Goal: Transaction & Acquisition: Purchase product/service

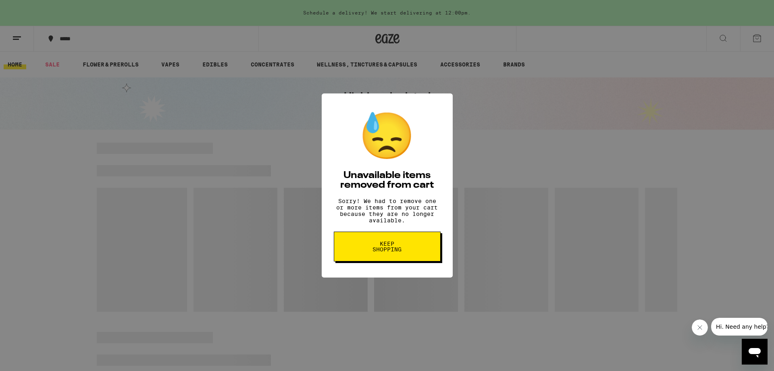
click at [378, 252] on span "Keep Shopping" at bounding box center [387, 246] width 42 height 11
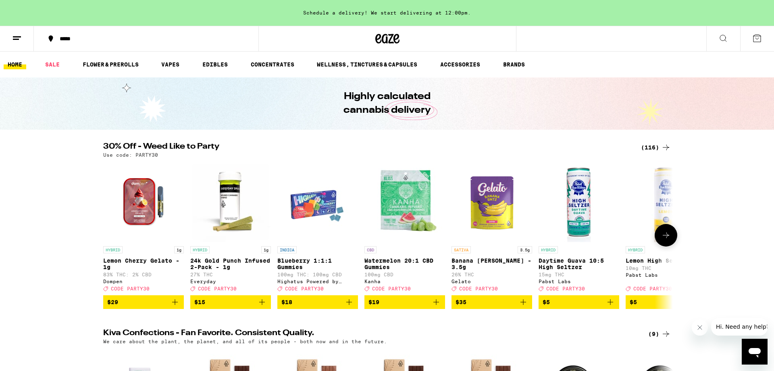
click at [669, 240] on icon at bounding box center [666, 236] width 10 height 10
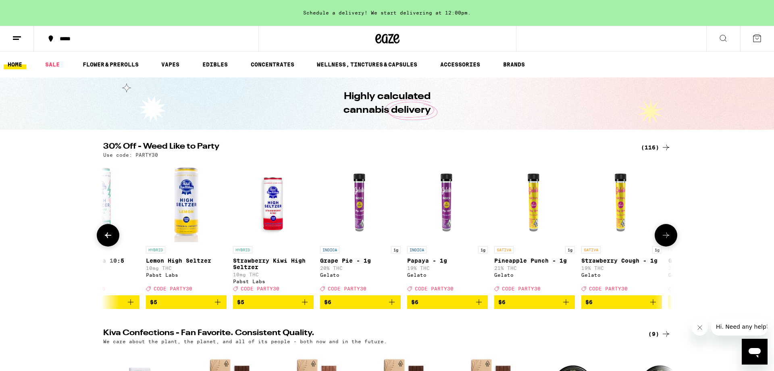
click at [669, 240] on icon at bounding box center [666, 236] width 10 height 10
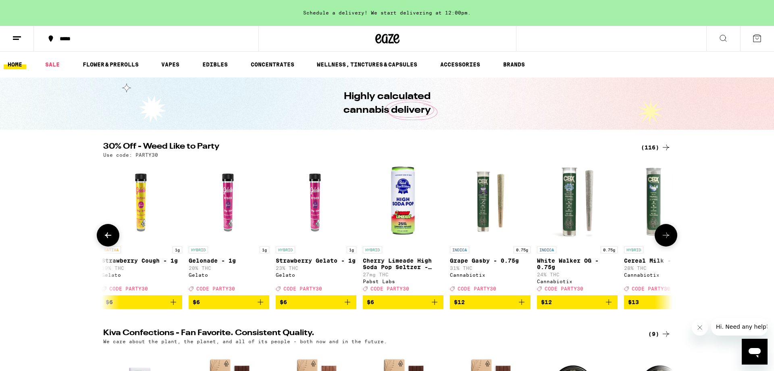
click at [669, 240] on icon at bounding box center [666, 236] width 10 height 10
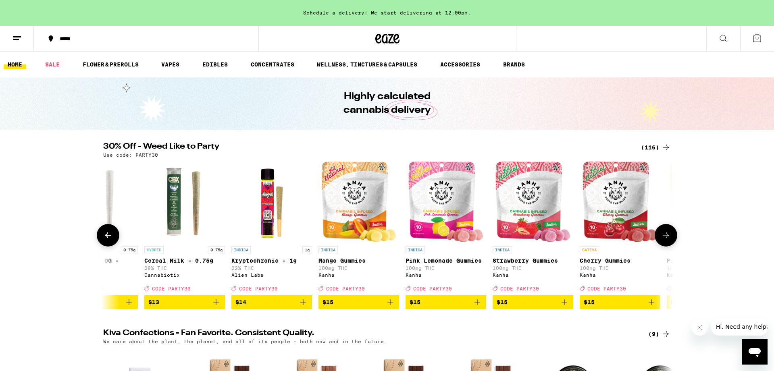
click at [669, 240] on icon at bounding box center [666, 236] width 10 height 10
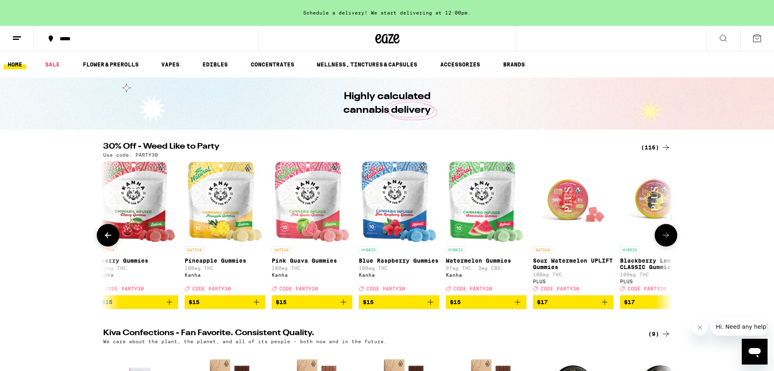
click at [669, 240] on icon at bounding box center [666, 236] width 10 height 10
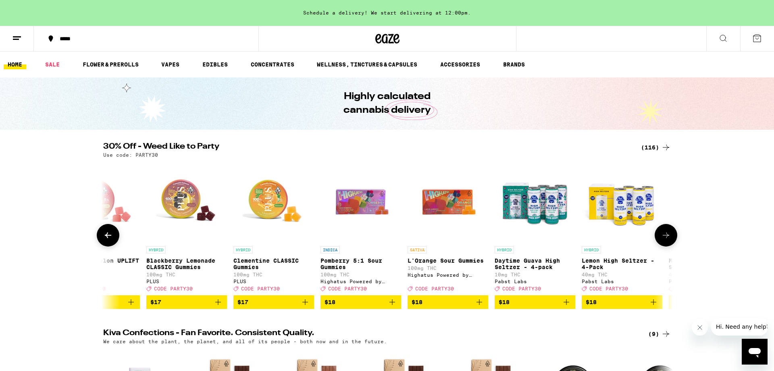
click at [669, 240] on icon at bounding box center [666, 236] width 10 height 10
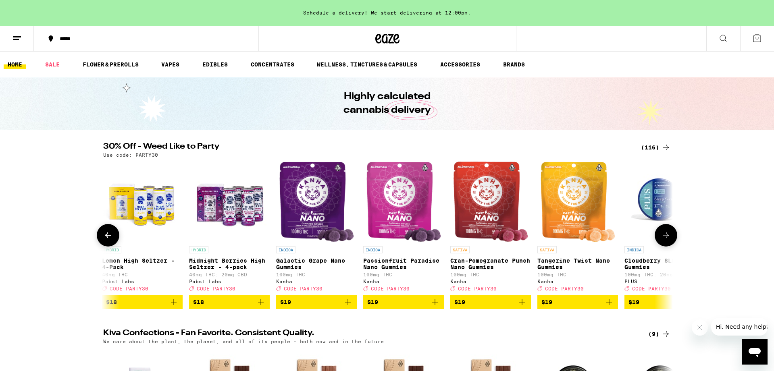
click at [669, 240] on icon at bounding box center [666, 236] width 10 height 10
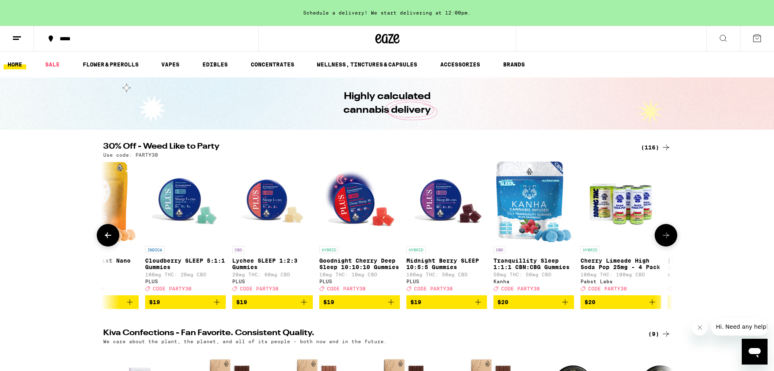
click at [669, 240] on icon at bounding box center [666, 236] width 10 height 10
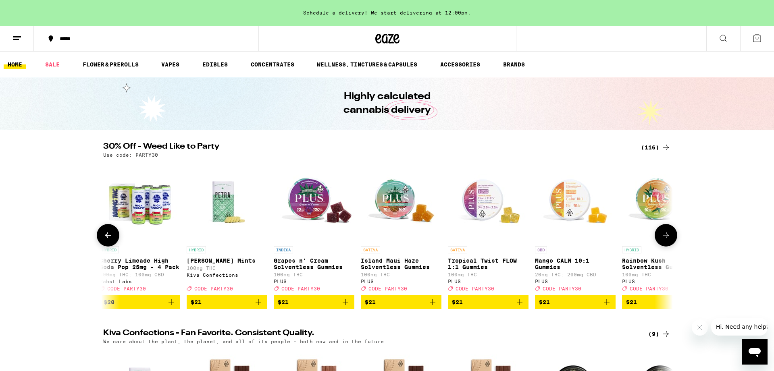
click at [669, 240] on icon at bounding box center [666, 236] width 10 height 10
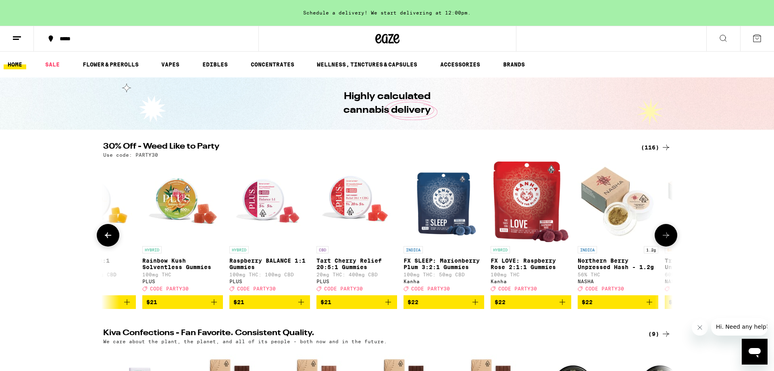
click at [669, 240] on icon at bounding box center [666, 236] width 10 height 10
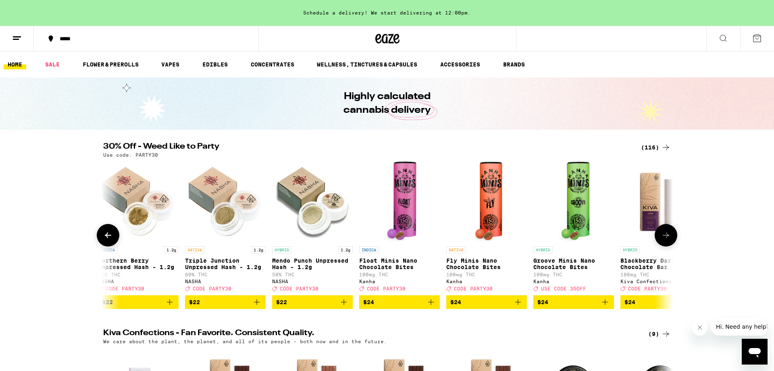
click at [669, 240] on icon at bounding box center [666, 236] width 10 height 10
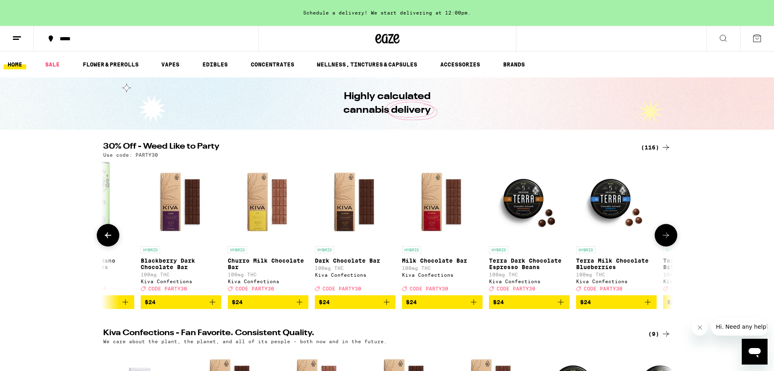
click at [669, 240] on icon at bounding box center [666, 236] width 10 height 10
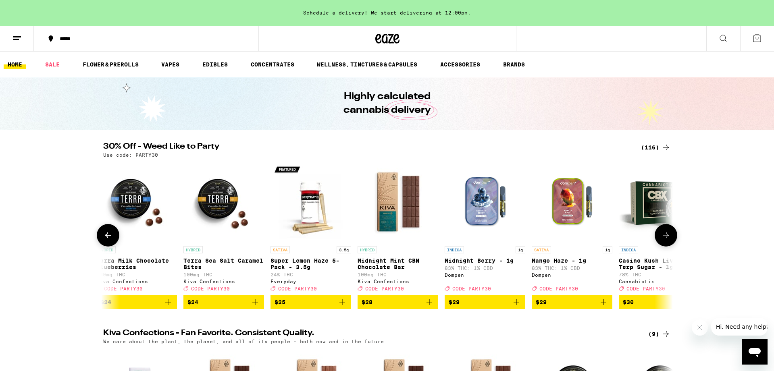
click at [669, 240] on icon at bounding box center [666, 236] width 10 height 10
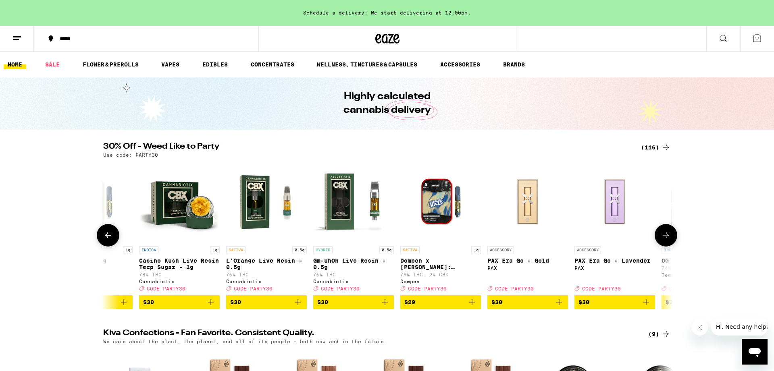
click at [669, 240] on icon at bounding box center [666, 236] width 10 height 10
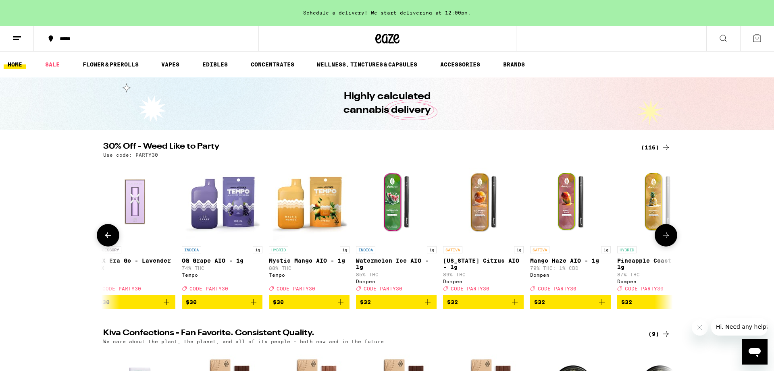
click at [669, 240] on icon at bounding box center [666, 236] width 10 height 10
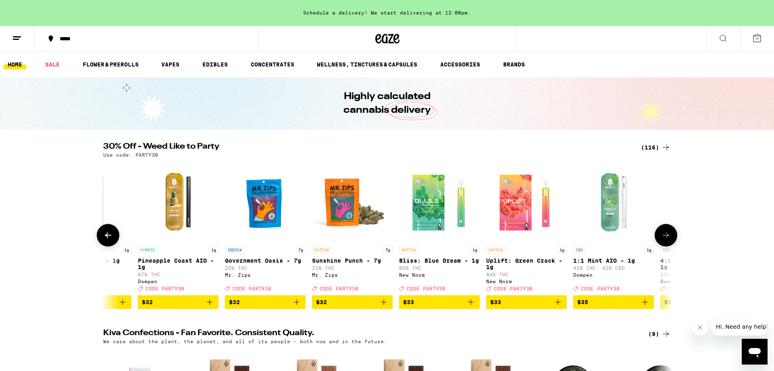
click at [669, 240] on icon at bounding box center [666, 236] width 10 height 10
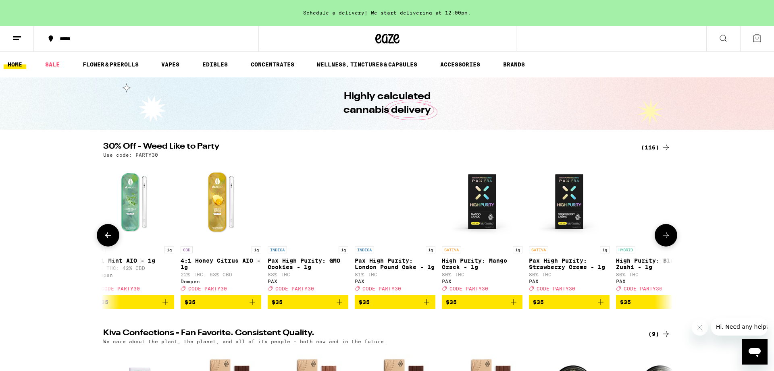
click at [669, 240] on icon at bounding box center [666, 236] width 10 height 10
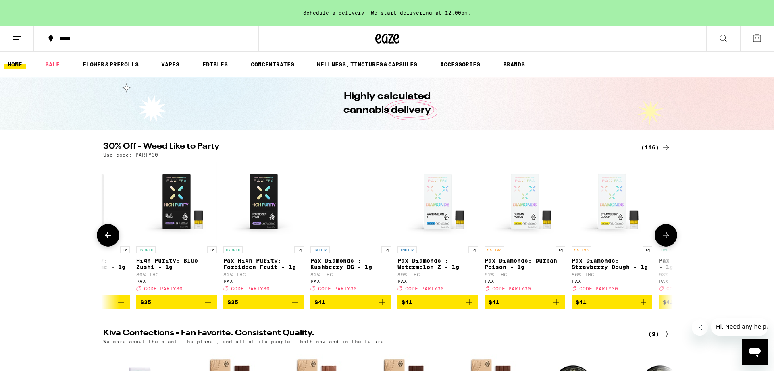
click at [669, 240] on icon at bounding box center [666, 236] width 10 height 10
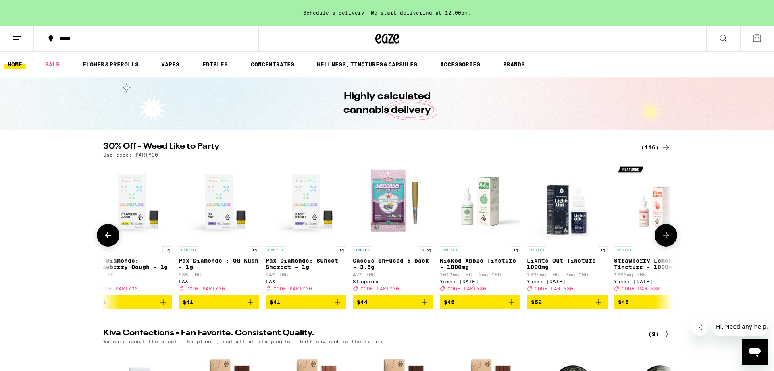
click at [669, 240] on icon at bounding box center [666, 236] width 10 height 10
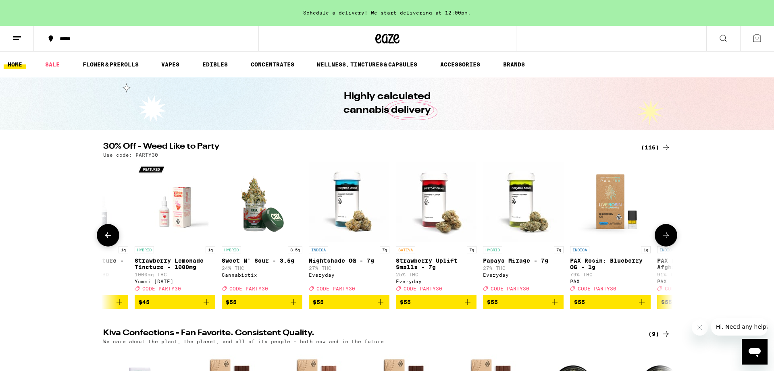
scroll to position [0, 9113]
click at [669, 240] on icon at bounding box center [666, 236] width 10 height 10
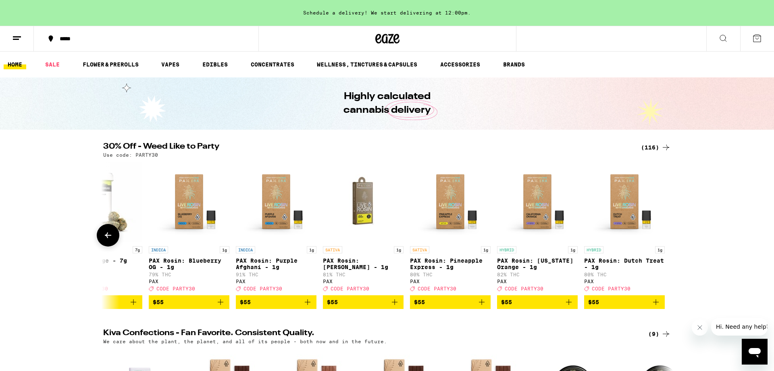
scroll to position [0, 9534]
click at [669, 241] on div at bounding box center [666, 235] width 23 height 23
click at [104, 238] on icon at bounding box center [108, 236] width 10 height 10
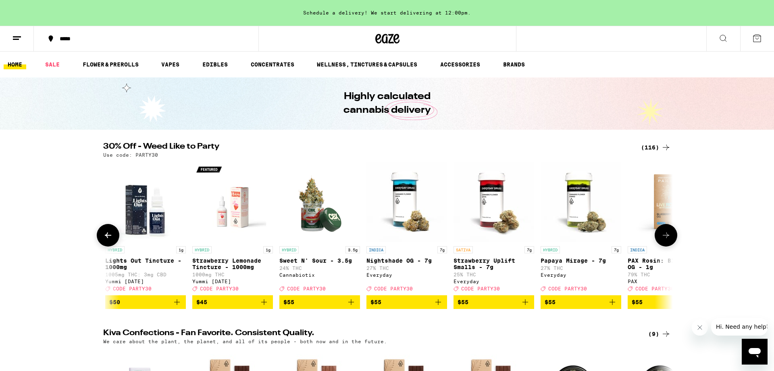
scroll to position [0, 9054]
click at [104, 238] on icon at bounding box center [108, 236] width 10 height 10
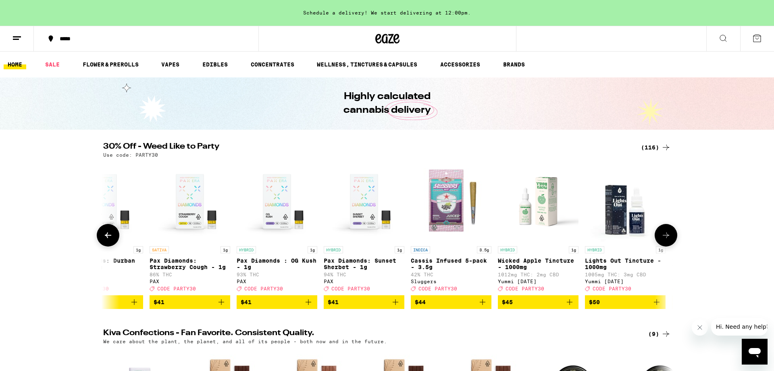
scroll to position [0, 8574]
